Goal: Task Accomplishment & Management: Manage account settings

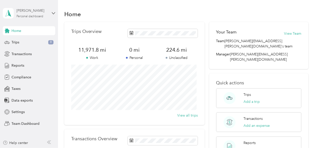
click at [42, 16] on div "Personal dashboard" at bounding box center [30, 16] width 27 height 3
click at [32, 40] on div "Team dashboard" at bounding box center [20, 41] width 27 height 5
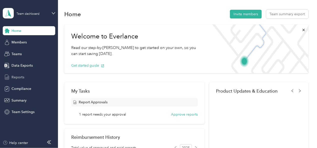
click at [18, 78] on span "Reports" at bounding box center [18, 77] width 13 height 5
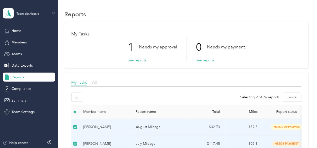
scroll to position [42, 0]
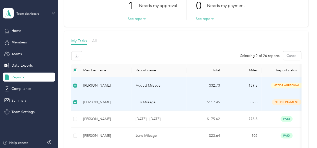
click at [150, 103] on p "July Mileage" at bounding box center [159, 103] width 47 height 6
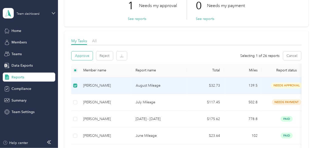
click at [82, 57] on button "Approve" at bounding box center [82, 56] width 21 height 9
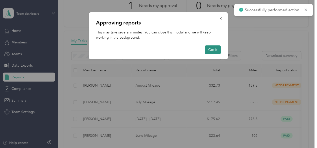
click at [213, 50] on button "Got it" at bounding box center [213, 50] width 16 height 9
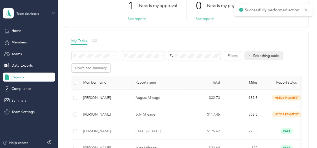
scroll to position [83, 0]
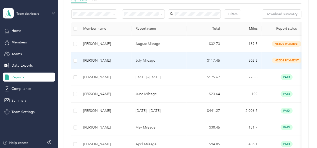
click at [147, 64] on p "July Mileage" at bounding box center [159, 61] width 47 height 6
